Goal: Task Accomplishment & Management: Manage account settings

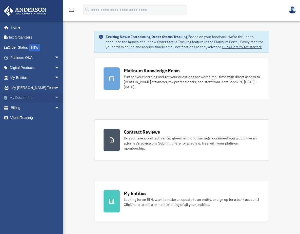
click at [54, 96] on span "arrow_drop_down" at bounding box center [59, 98] width 10 height 10
click at [24, 108] on link "Box" at bounding box center [37, 108] width 60 height 10
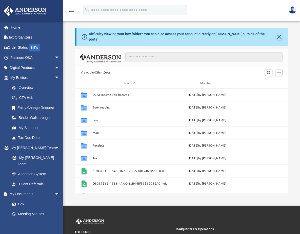
scroll to position [111, 209]
click at [278, 70] on span "Add" at bounding box center [279, 72] width 4 height 4
click at [271, 80] on li "Upload" at bounding box center [271, 78] width 16 height 5
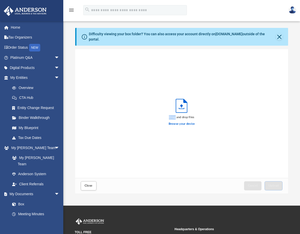
click at [271, 80] on div "Drag and drop files Browse your device" at bounding box center [181, 113] width 213 height 129
click at [185, 121] on label "Browse your device" at bounding box center [182, 123] width 26 height 5
click at [0, 0] on input "Browse your device" at bounding box center [0, 0] width 0 height 0
click at [182, 121] on label "Browse your device" at bounding box center [182, 123] width 26 height 5
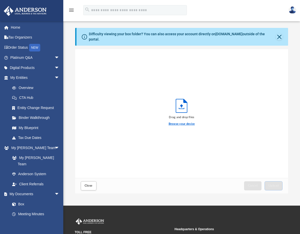
click at [0, 0] on input "Browse your device" at bounding box center [0, 0] width 0 height 0
click at [181, 105] on icon "Upload" at bounding box center [181, 105] width 11 height 13
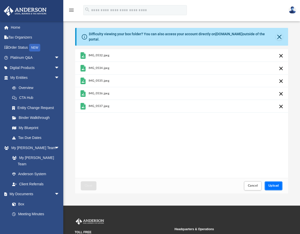
click at [269, 184] on span "Upload" at bounding box center [273, 185] width 11 height 3
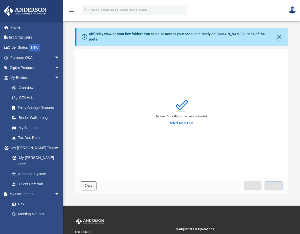
click at [94, 182] on button "Close" at bounding box center [89, 185] width 16 height 9
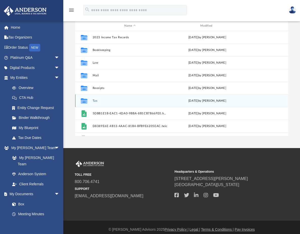
scroll to position [58, 0]
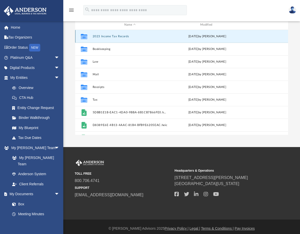
click at [111, 35] on button "2023 Income Tax Records" at bounding box center [129, 36] width 75 height 3
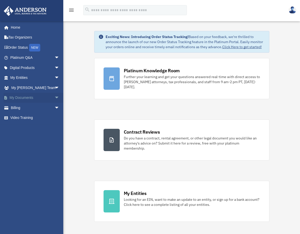
click at [54, 97] on span "arrow_drop_down" at bounding box center [59, 98] width 10 height 10
click at [35, 109] on link "Box" at bounding box center [37, 108] width 60 height 10
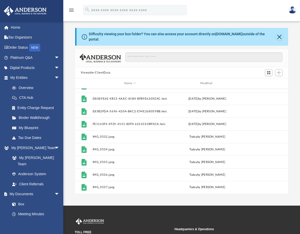
click at [293, 10] on img at bounding box center [293, 9] width 8 height 7
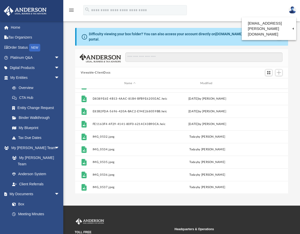
click at [293, 10] on img at bounding box center [293, 9] width 8 height 7
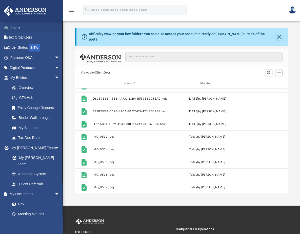
click at [18, 26] on link "Home" at bounding box center [36, 27] width 64 height 10
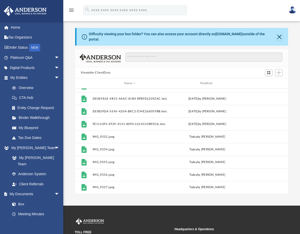
click at [292, 10] on img at bounding box center [293, 9] width 8 height 7
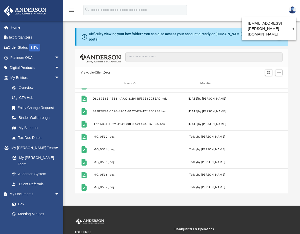
click at [292, 10] on img at bounding box center [293, 9] width 8 height 7
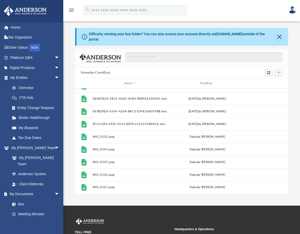
click at [292, 10] on img at bounding box center [293, 9] width 8 height 7
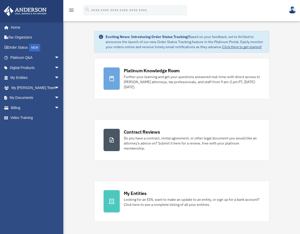
click at [291, 18] on link at bounding box center [292, 10] width 15 height 22
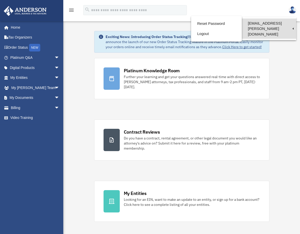
click at [272, 23] on link "[EMAIL_ADDRESS][PERSON_NAME][DOMAIN_NAME]" at bounding box center [269, 28] width 54 height 20
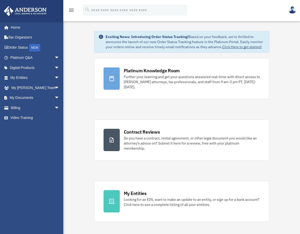
click at [292, 12] on img at bounding box center [293, 9] width 8 height 7
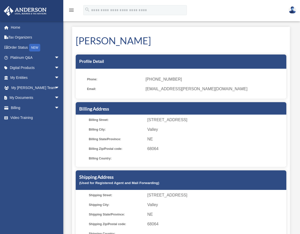
click at [295, 10] on img at bounding box center [293, 9] width 8 height 7
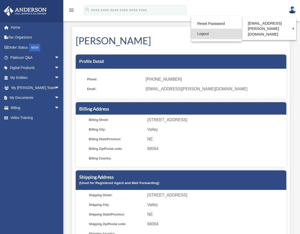
click at [207, 36] on link "Logout" at bounding box center [216, 34] width 51 height 10
